Goal: Entertainment & Leisure: Consume media (video, audio)

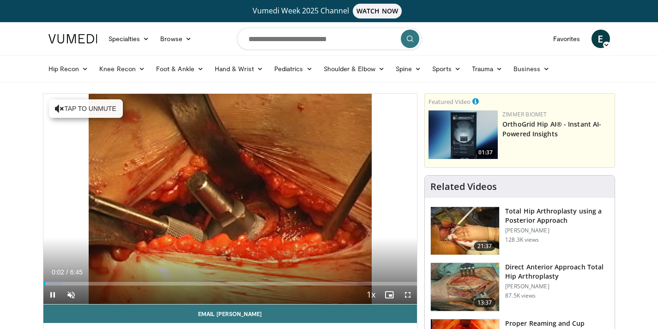
click at [405, 290] on span "Video Player" at bounding box center [408, 294] width 18 height 18
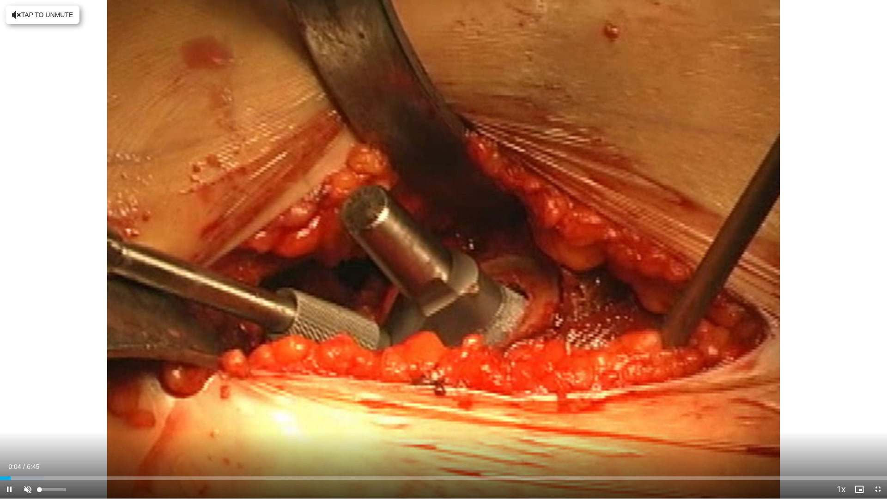
click at [28, 328] on span "Video Player" at bounding box center [27, 489] width 18 height 18
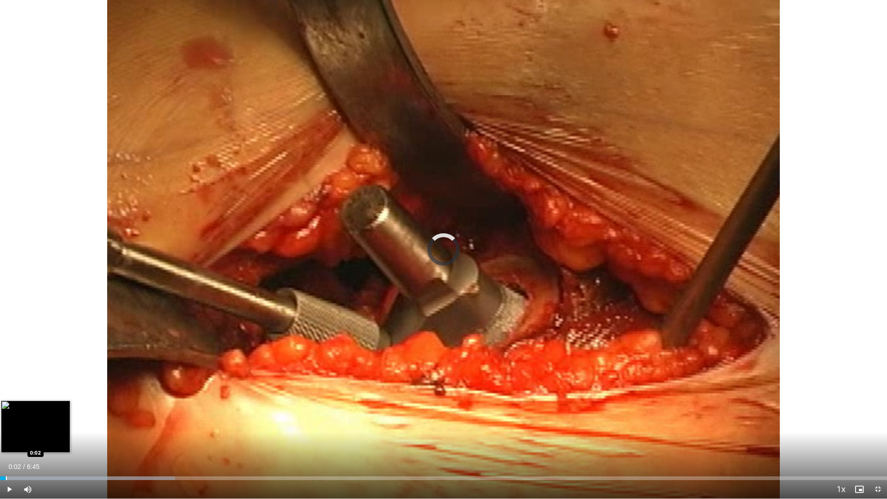
click at [6, 328] on div "0:58" at bounding box center [3, 478] width 6 height 4
click at [4, 328] on div "Progress Bar" at bounding box center [4, 478] width 1 height 4
click at [1, 328] on div "Progress Bar" at bounding box center [1, 478] width 1 height 4
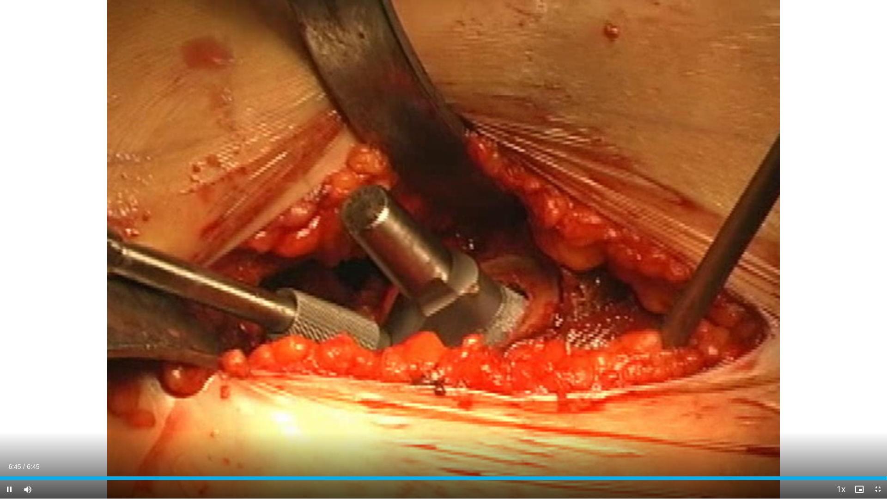
click at [658, 328] on span "Video Player" at bounding box center [877, 489] width 18 height 18
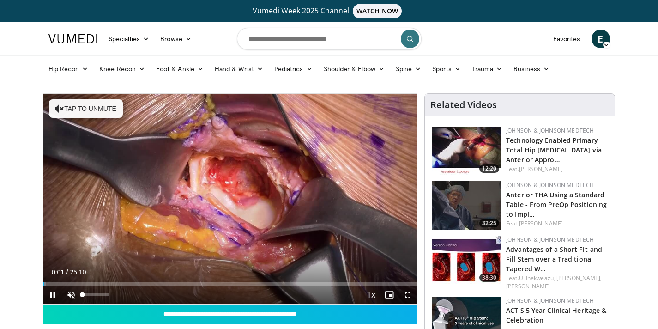
click at [73, 292] on span "Video Player" at bounding box center [71, 294] width 18 height 18
click at [407, 295] on span "Video Player" at bounding box center [408, 294] width 18 height 18
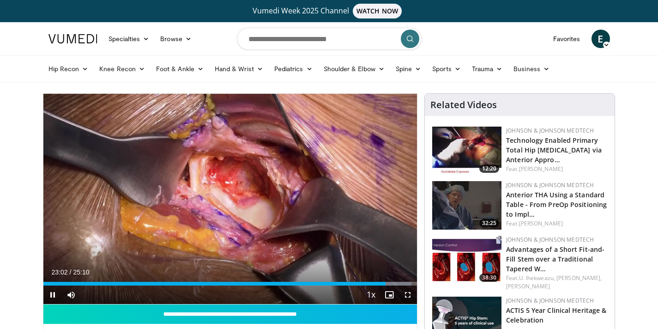
click at [54, 297] on span "Video Player" at bounding box center [52, 294] width 18 height 18
